Goal: Find specific page/section: Find specific page/section

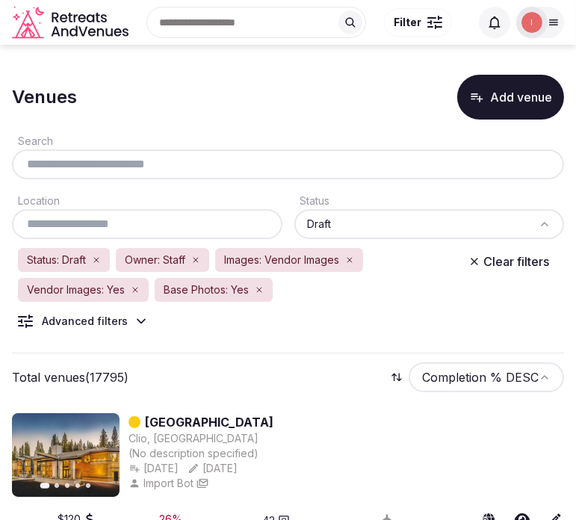
click at [207, 96] on div "Venues Add venue" at bounding box center [288, 97] width 552 height 45
click at [122, 224] on input "text" at bounding box center [147, 224] width 259 height 18
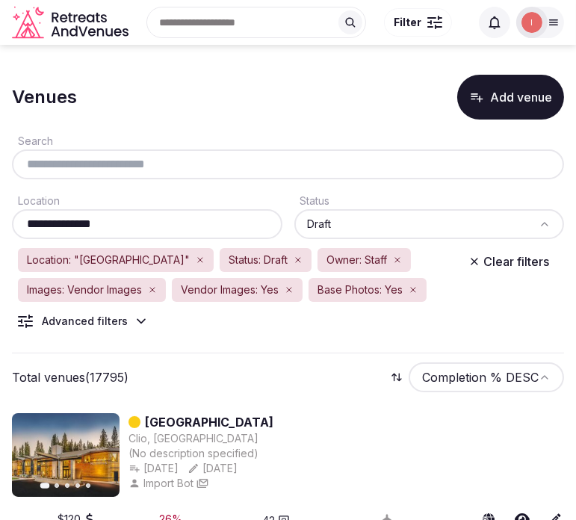
type input "**********"
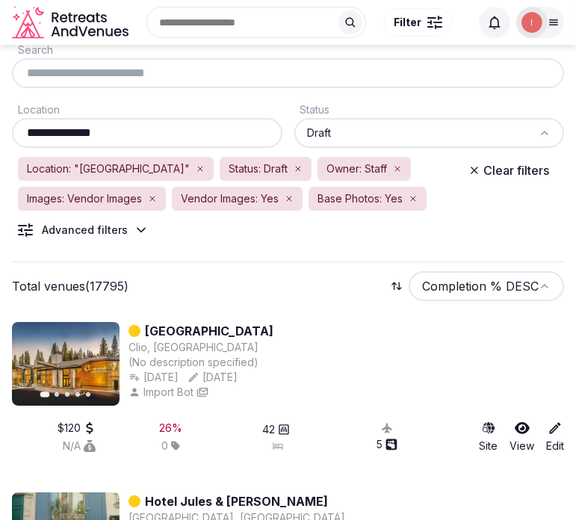
scroll to position [166, 0]
